Goal: Use online tool/utility: Utilize a website feature to perform a specific function

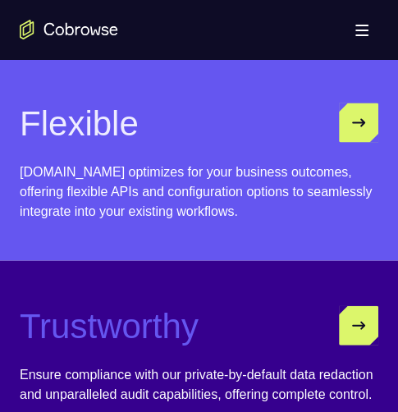
scroll to position [5172, 0]
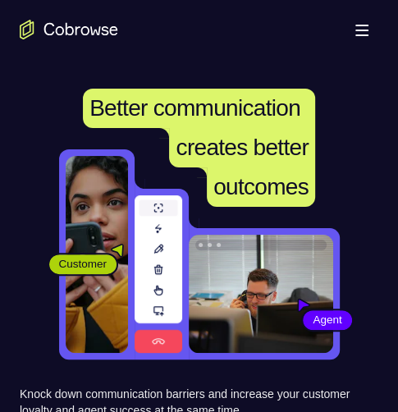
scroll to position [246, 0]
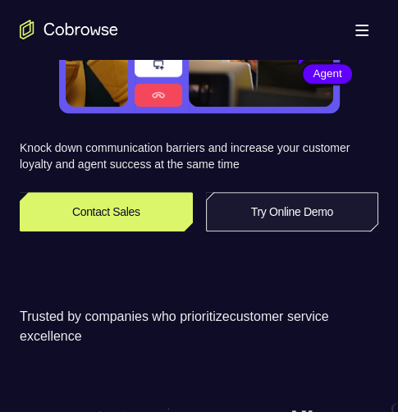
click at [321, 218] on link "Try Online Demo" at bounding box center [292, 211] width 173 height 39
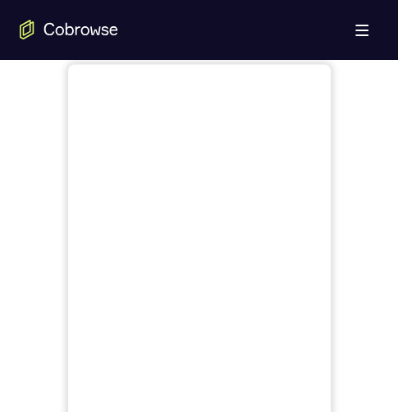
scroll to position [575, 0]
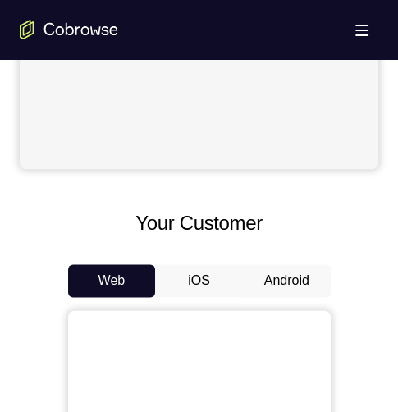
click at [305, 278] on button "Android" at bounding box center [287, 280] width 88 height 33
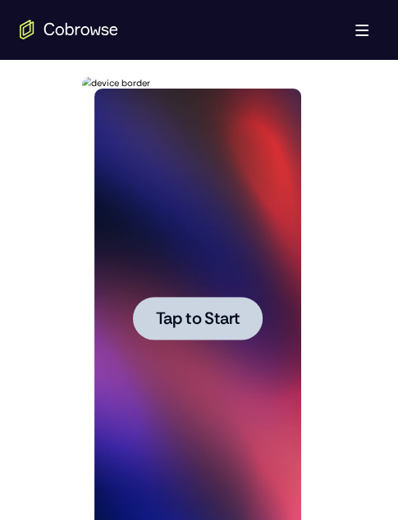
scroll to position [903, 0]
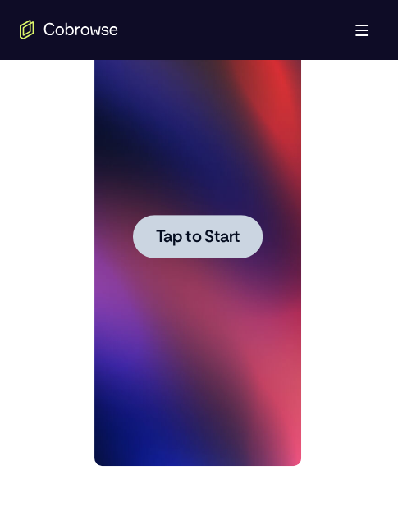
click at [218, 231] on span "Tap to Start" at bounding box center [198, 236] width 84 height 16
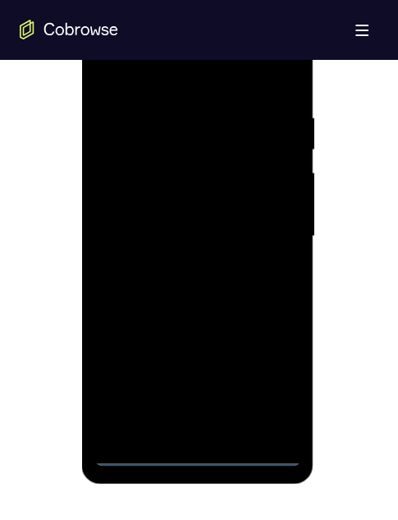
drag, startPoint x: 204, startPoint y: 453, endPoint x: 401, endPoint y: 286, distance: 257.4
click at [204, 411] on div at bounding box center [197, 237] width 207 height 460
click at [197, 411] on div at bounding box center [197, 237] width 207 height 460
click at [266, 384] on div at bounding box center [197, 237] width 207 height 460
click at [199, 47] on div at bounding box center [197, 237] width 207 height 460
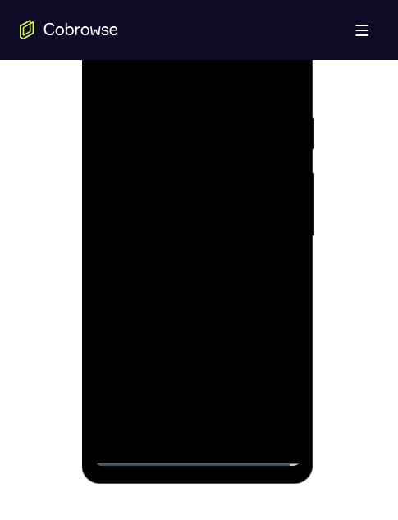
click at [150, 41] on div at bounding box center [197, 237] width 207 height 460
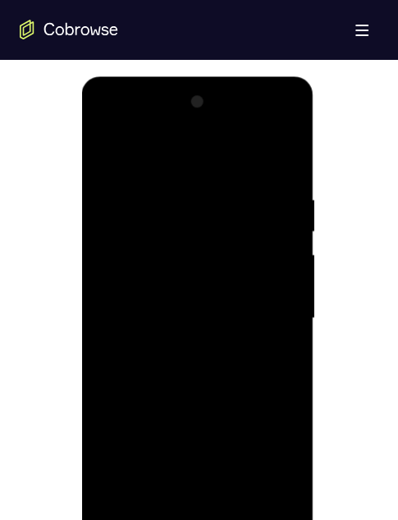
click at [192, 223] on div at bounding box center [197, 319] width 207 height 460
drag, startPoint x: 241, startPoint y: 265, endPoint x: 231, endPoint y: 260, distance: 11.0
click at [240, 269] on div at bounding box center [197, 319] width 207 height 460
click at [176, 268] on div at bounding box center [197, 319] width 207 height 460
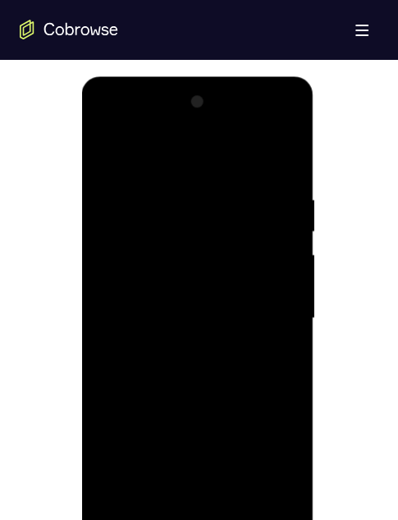
click at [203, 232] on div at bounding box center [197, 319] width 207 height 460
click at [108, 126] on div at bounding box center [197, 319] width 207 height 460
click at [183, 225] on div at bounding box center [197, 319] width 207 height 460
click at [128, 152] on div at bounding box center [197, 319] width 207 height 460
click at [135, 252] on div at bounding box center [197, 319] width 207 height 460
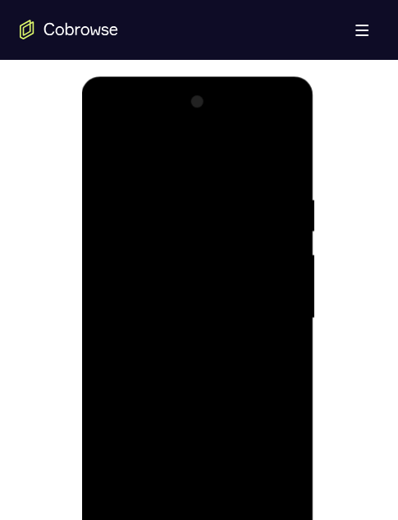
scroll to position [985, 0]
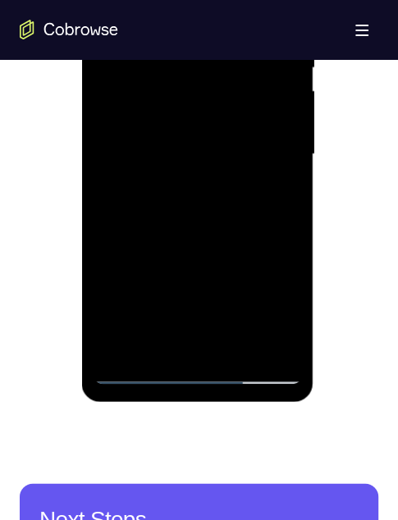
click at [108, 231] on div at bounding box center [197, 154] width 207 height 460
click at [181, 234] on div at bounding box center [197, 154] width 207 height 460
click at [208, 237] on div at bounding box center [197, 154] width 207 height 460
click at [148, 230] on div at bounding box center [197, 154] width 207 height 460
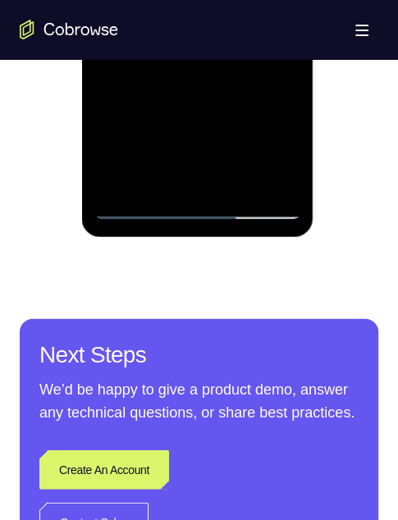
scroll to position [821, 0]
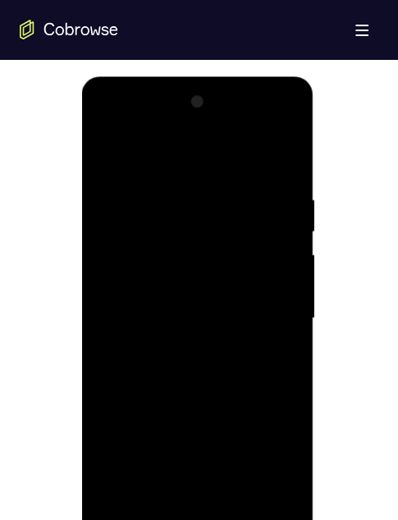
click at [203, 144] on div at bounding box center [197, 319] width 207 height 460
click at [214, 411] on div at bounding box center [197, 319] width 207 height 460
click at [114, 411] on div at bounding box center [197, 319] width 207 height 460
click at [154, 411] on div at bounding box center [197, 319] width 207 height 460
click at [196, 411] on div at bounding box center [197, 319] width 207 height 460
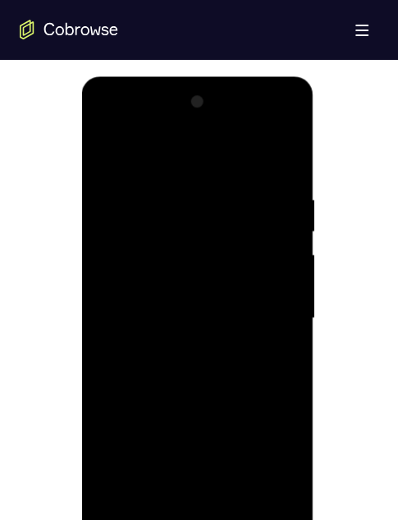
click at [198, 411] on div at bounding box center [197, 319] width 207 height 460
drag, startPoint x: 227, startPoint y: 423, endPoint x: 218, endPoint y: 427, distance: 9.9
click at [226, 411] on div at bounding box center [197, 319] width 207 height 460
click at [168, 248] on div at bounding box center [197, 319] width 207 height 460
click at [202, 263] on div at bounding box center [197, 319] width 207 height 460
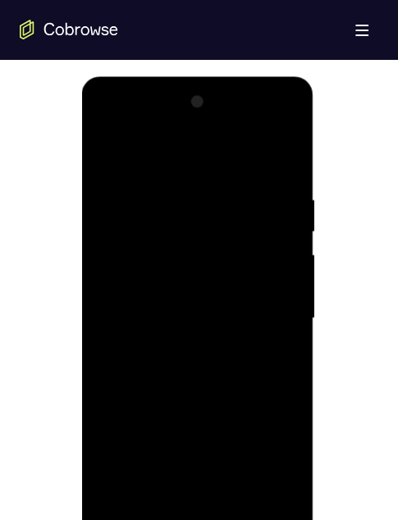
click at [142, 411] on div at bounding box center [197, 319] width 207 height 460
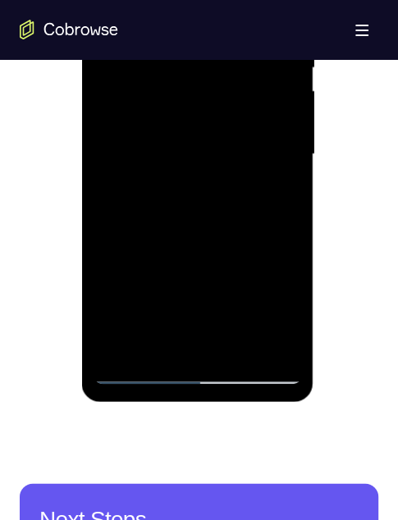
scroll to position [903, 0]
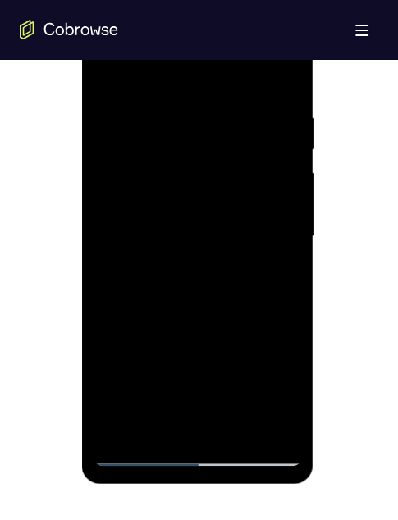
click at [253, 191] on div at bounding box center [197, 237] width 207 height 460
click at [12, 337] on div "Your Support Agent Your Customer Web iOS Android Next Steps We’d be happy to gi…" at bounding box center [199, 21] width 398 height 1731
click at [259, 178] on div at bounding box center [197, 237] width 207 height 460
click at [211, 199] on div at bounding box center [197, 237] width 207 height 460
click at [220, 189] on div at bounding box center [197, 237] width 207 height 460
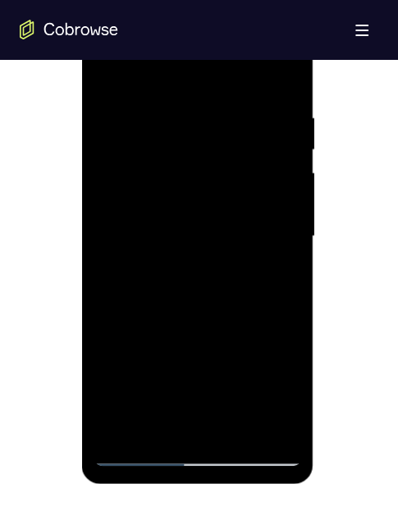
click at [266, 197] on div at bounding box center [197, 237] width 207 height 460
click at [265, 213] on div at bounding box center [197, 237] width 207 height 460
click at [234, 337] on div at bounding box center [197, 237] width 207 height 460
click at [169, 306] on div at bounding box center [197, 237] width 207 height 460
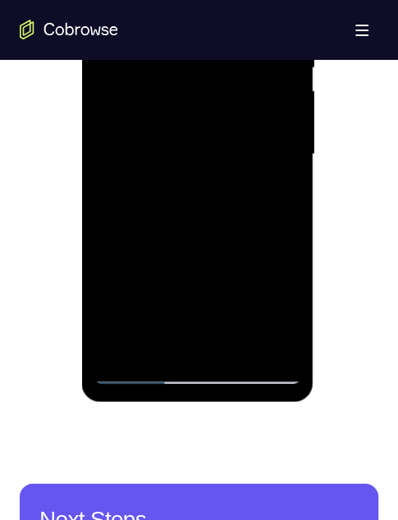
click at [132, 355] on div at bounding box center [197, 154] width 207 height 460
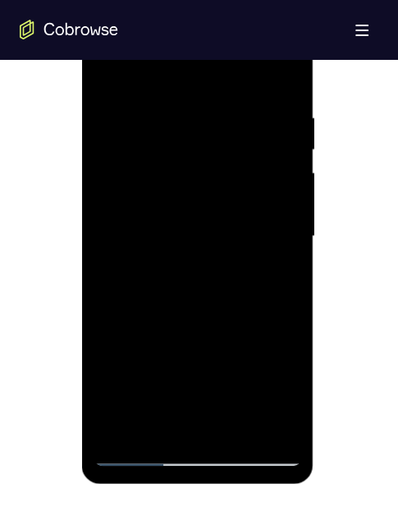
click at [158, 343] on div at bounding box center [197, 237] width 207 height 460
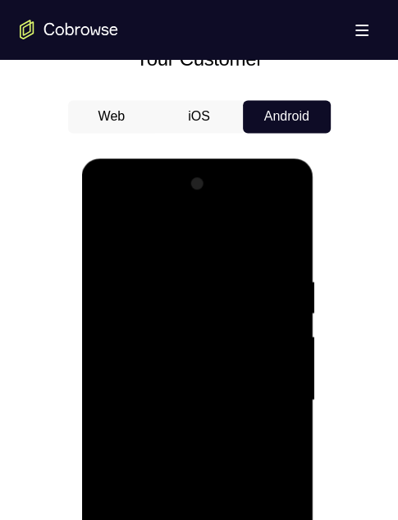
scroll to position [821, 0]
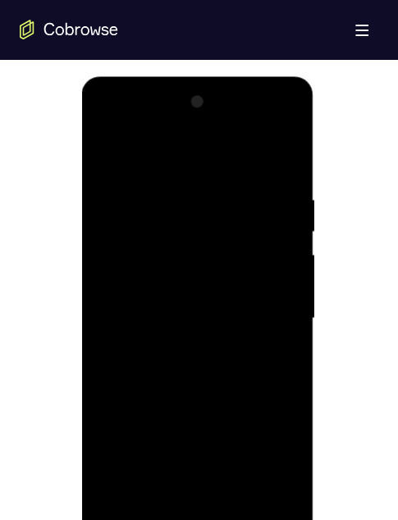
click at [154, 411] on div at bounding box center [197, 319] width 207 height 460
click at [158, 411] on div at bounding box center [197, 319] width 207 height 460
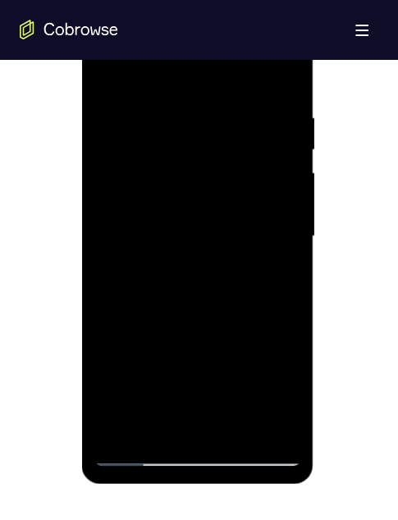
click at [158, 372] on div at bounding box center [197, 237] width 207 height 460
click at [161, 371] on div at bounding box center [197, 237] width 207 height 460
click at [206, 392] on div at bounding box center [197, 237] width 207 height 460
click at [146, 392] on div at bounding box center [197, 237] width 207 height 460
click at [211, 303] on div at bounding box center [197, 237] width 207 height 460
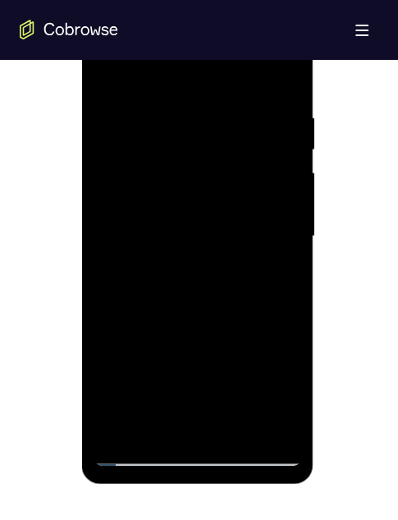
click at [200, 303] on div at bounding box center [197, 237] width 207 height 460
click at [200, 304] on div at bounding box center [197, 237] width 207 height 460
click at [166, 351] on div at bounding box center [197, 237] width 207 height 460
click at [158, 375] on div at bounding box center [197, 237] width 207 height 460
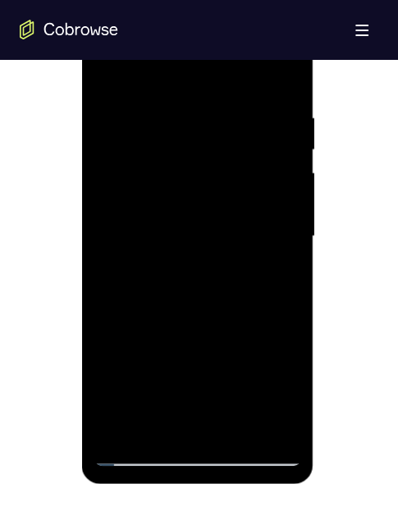
click at [156, 392] on div at bounding box center [197, 237] width 207 height 460
click at [137, 386] on div at bounding box center [197, 237] width 207 height 460
click at [193, 332] on div at bounding box center [197, 237] width 207 height 460
click at [180, 346] on div at bounding box center [197, 237] width 207 height 460
click at [178, 346] on div at bounding box center [197, 237] width 207 height 460
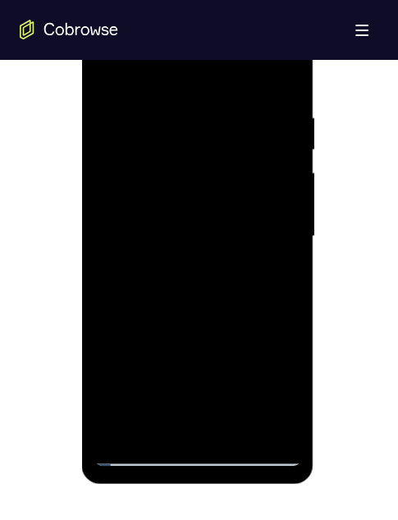
click at [178, 346] on div at bounding box center [197, 237] width 207 height 460
drag, startPoint x: 188, startPoint y: 280, endPoint x: 197, endPoint y: 295, distance: 17.3
click at [197, 294] on div at bounding box center [197, 237] width 207 height 460
click at [196, 294] on div at bounding box center [197, 237] width 207 height 460
click at [203, 361] on div at bounding box center [197, 237] width 207 height 460
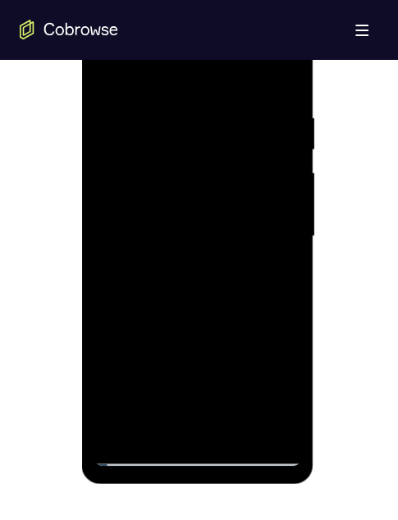
click at [203, 361] on div at bounding box center [197, 237] width 207 height 460
click at [120, 411] on div at bounding box center [197, 237] width 207 height 460
click at [121, 411] on div at bounding box center [197, 237] width 207 height 460
click at [118, 411] on div at bounding box center [197, 237] width 207 height 460
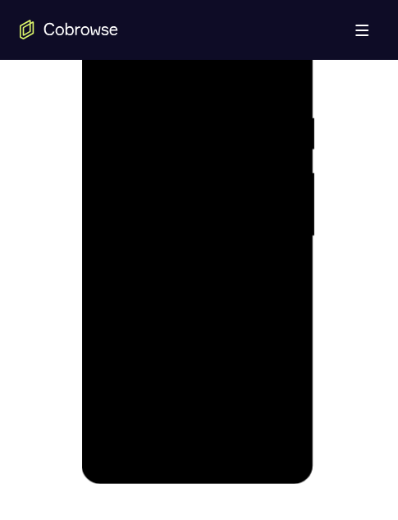
click at [135, 411] on div at bounding box center [197, 237] width 207 height 460
click at [153, 407] on div at bounding box center [197, 237] width 207 height 460
click at [117, 411] on div at bounding box center [197, 237] width 207 height 460
click at [162, 411] on div at bounding box center [197, 237] width 207 height 460
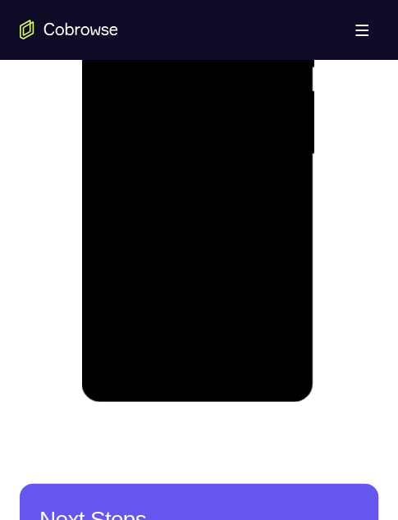
scroll to position [781, 0]
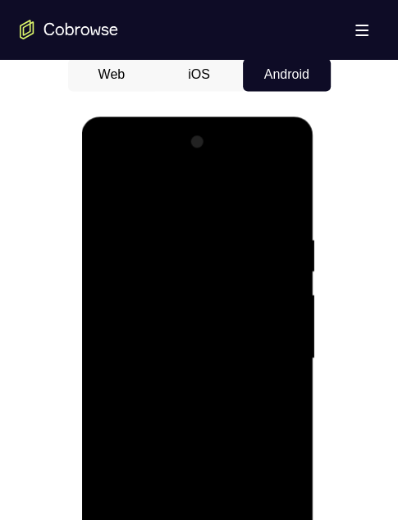
click at [120, 411] on div at bounding box center [197, 359] width 207 height 460
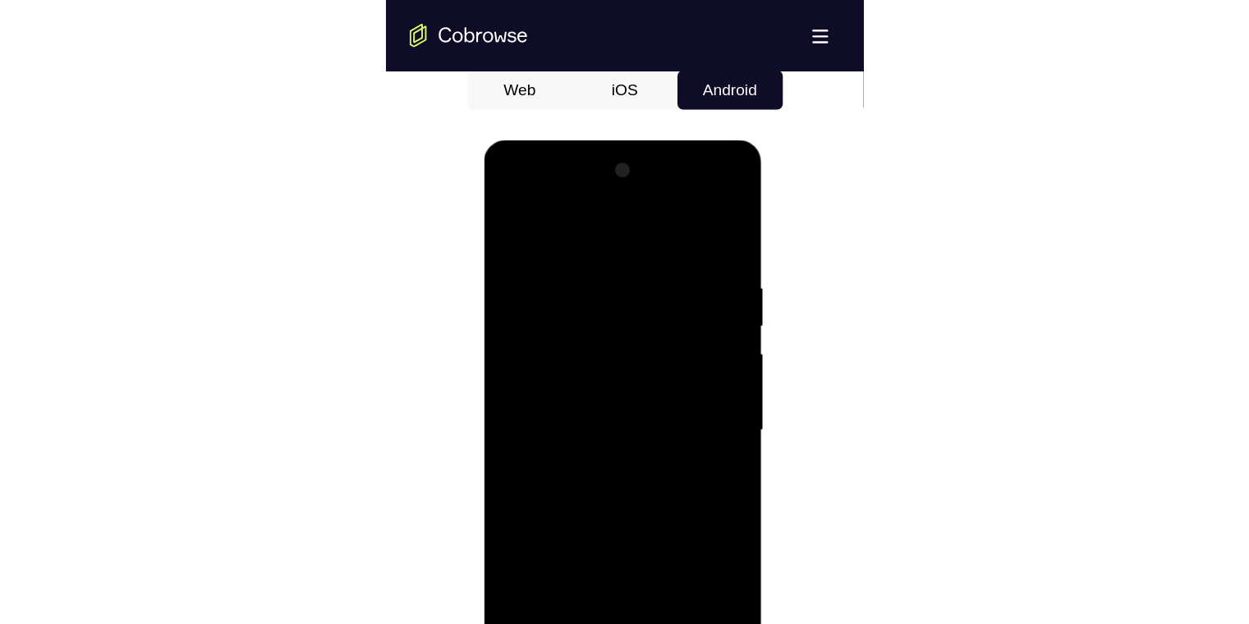
scroll to position [985, 0]
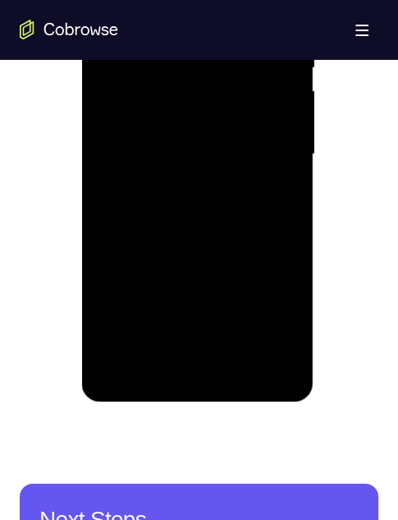
click at [120, 346] on div at bounding box center [197, 154] width 207 height 460
click at [119, 346] on div at bounding box center [197, 154] width 207 height 460
click at [118, 346] on div at bounding box center [197, 154] width 207 height 460
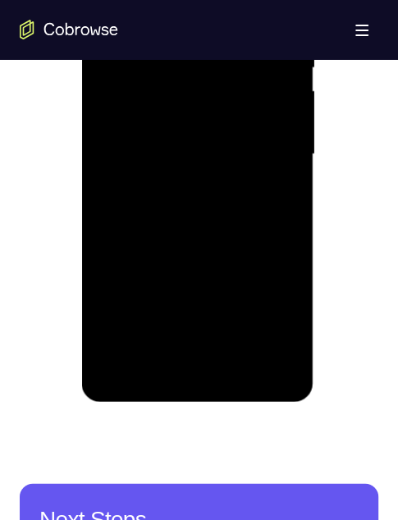
click at [118, 346] on div at bounding box center [197, 154] width 207 height 460
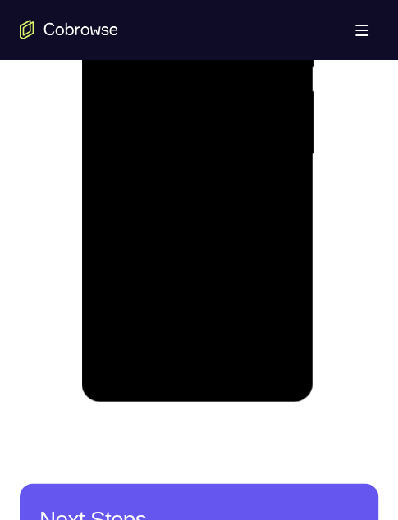
click at [118, 346] on div at bounding box center [197, 154] width 207 height 460
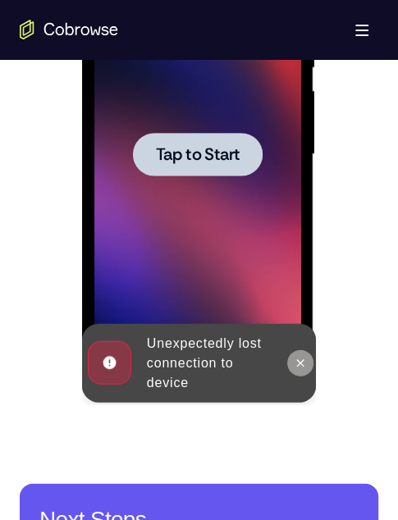
click at [300, 361] on icon at bounding box center [300, 362] width 13 height 13
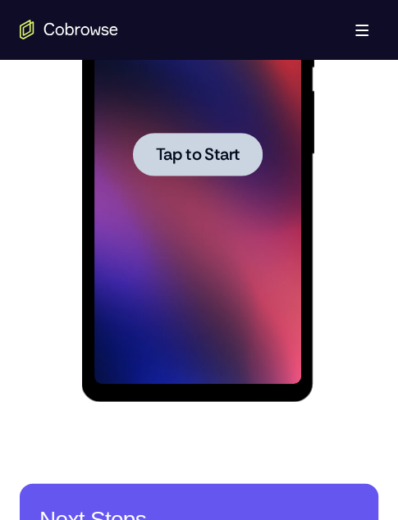
click at [189, 149] on span "Tap to Start" at bounding box center [198, 154] width 84 height 16
